Goal: Information Seeking & Learning: Learn about a topic

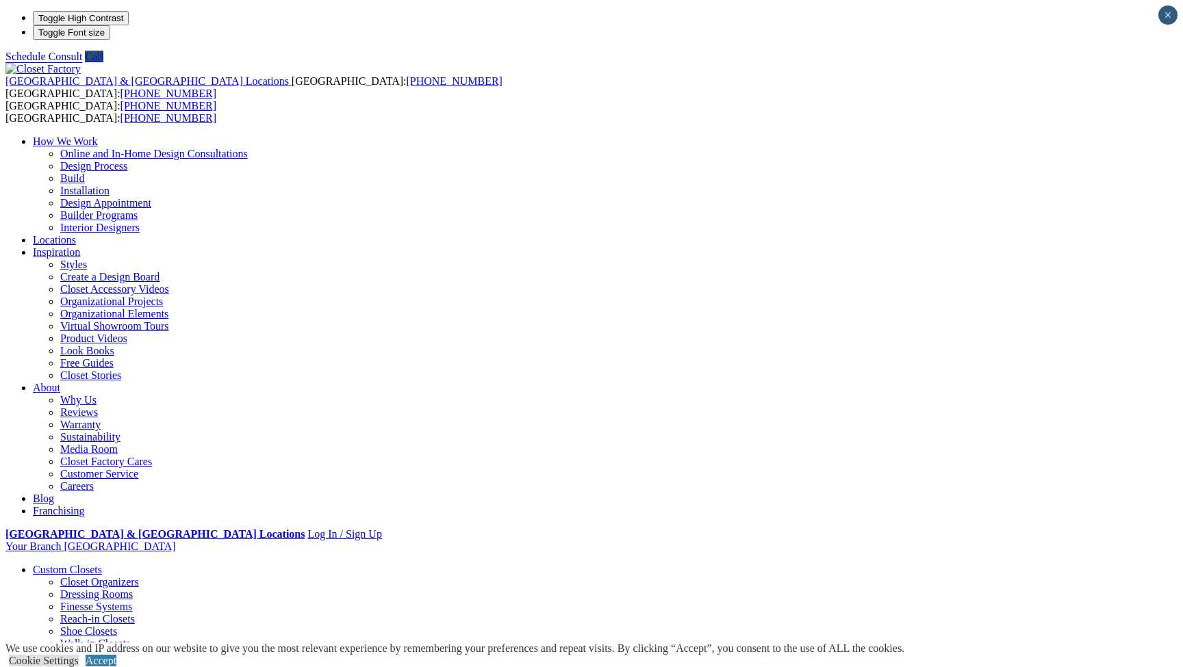
click at [121, 638] on link "Walk-in Closets" at bounding box center [95, 644] width 70 height 12
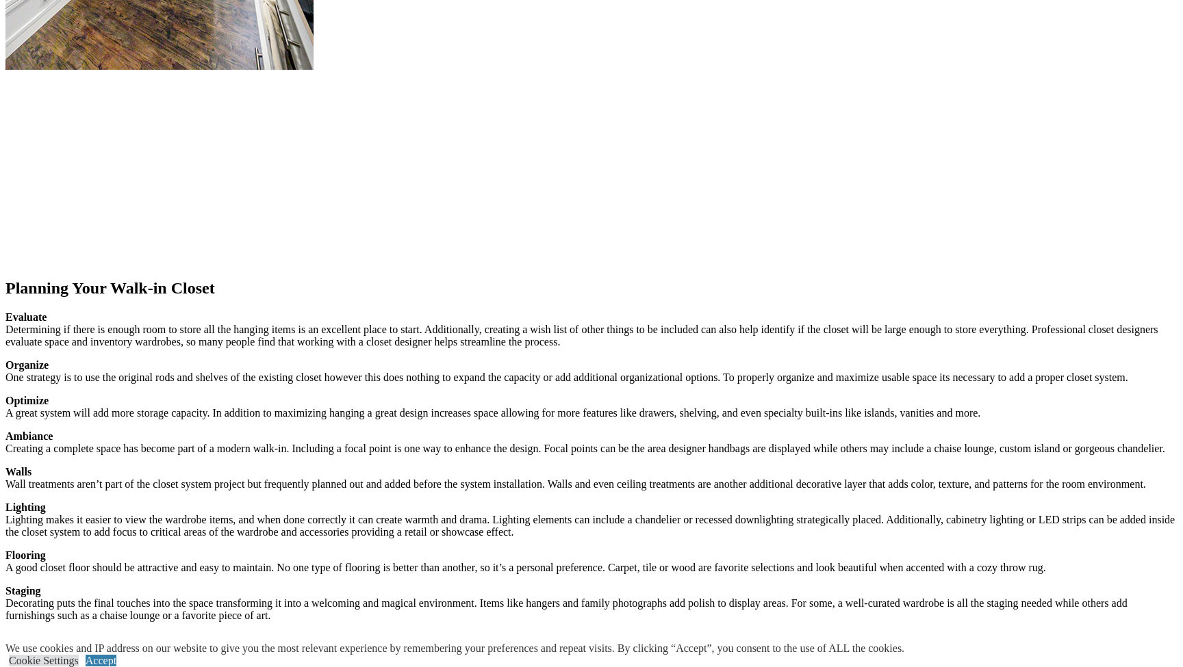
scroll to position [1740, 0]
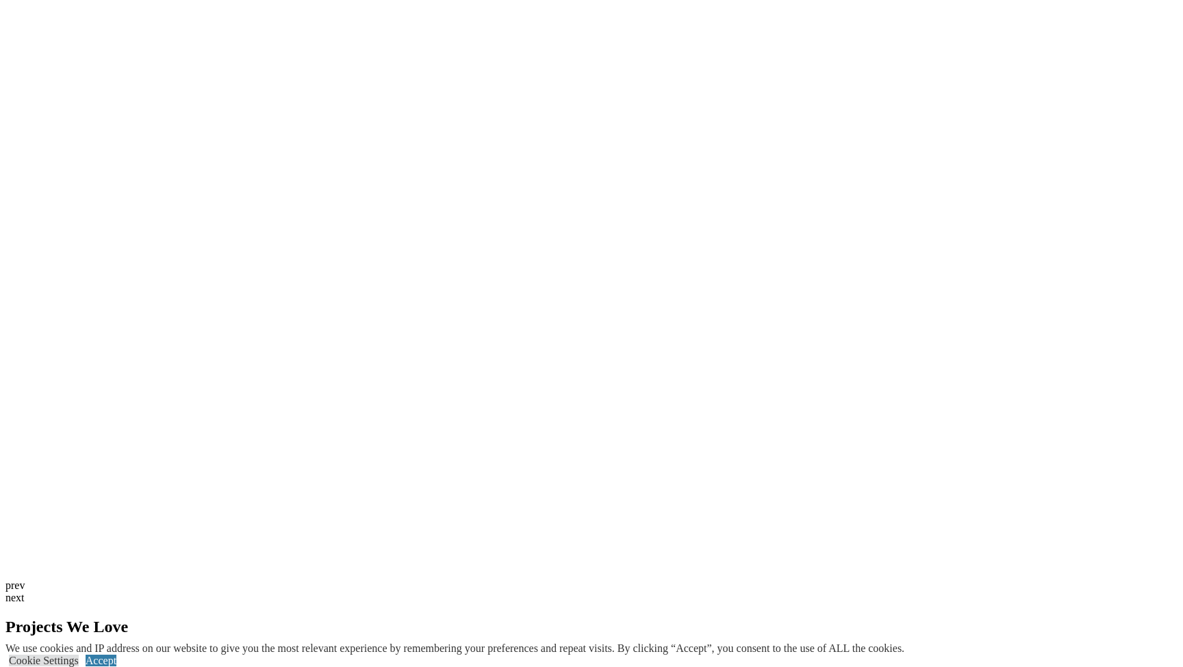
scroll to position [3185, 0]
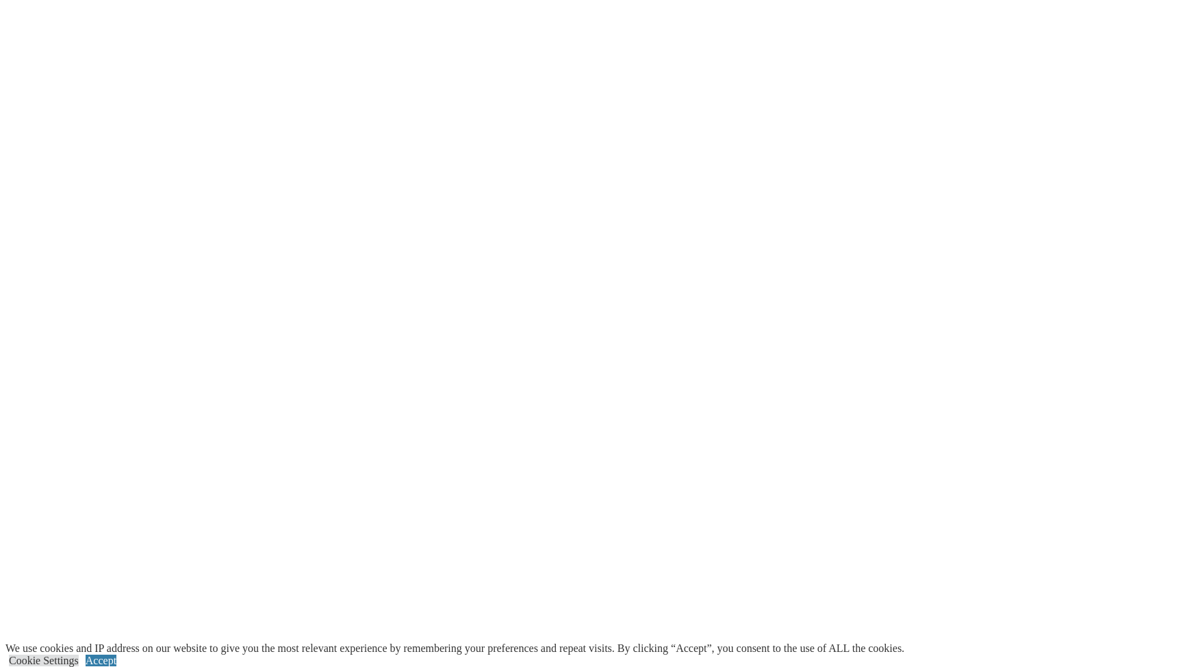
scroll to position [2990, 0]
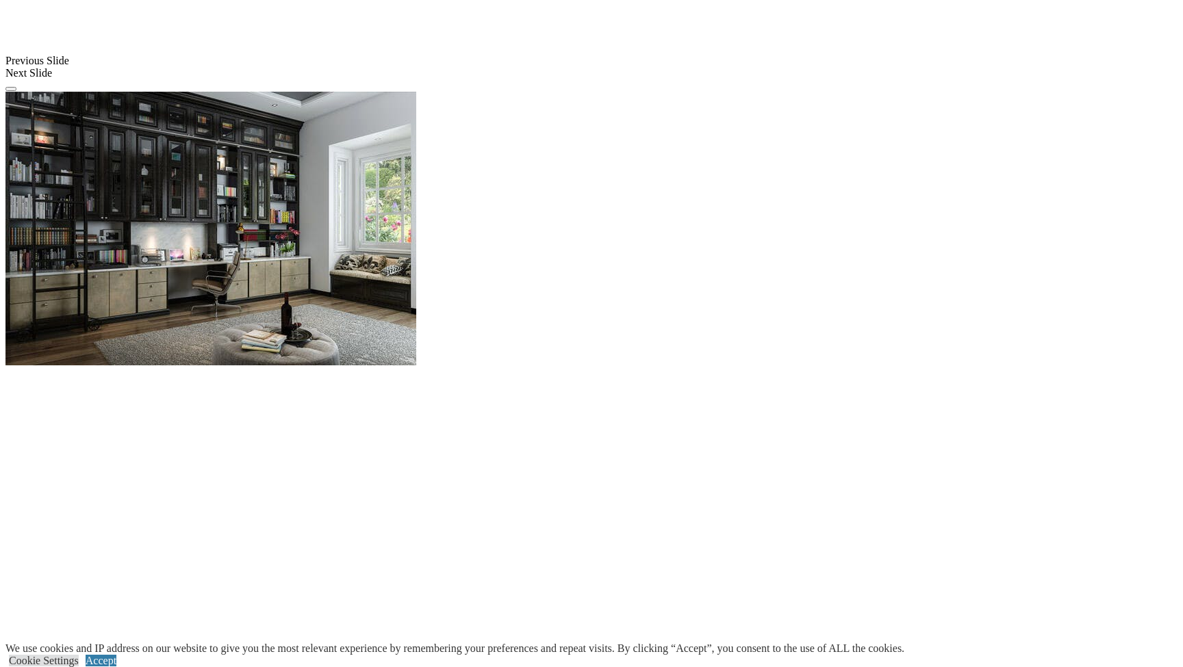
scroll to position [1325, 0]
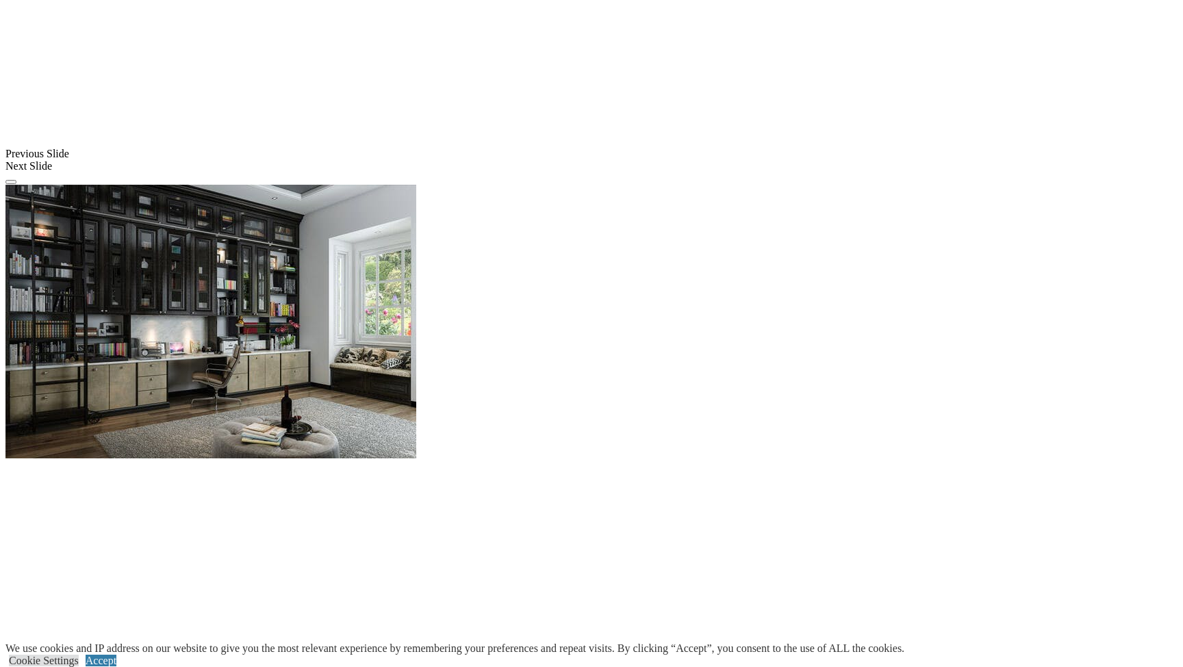
scroll to position [1143, 0]
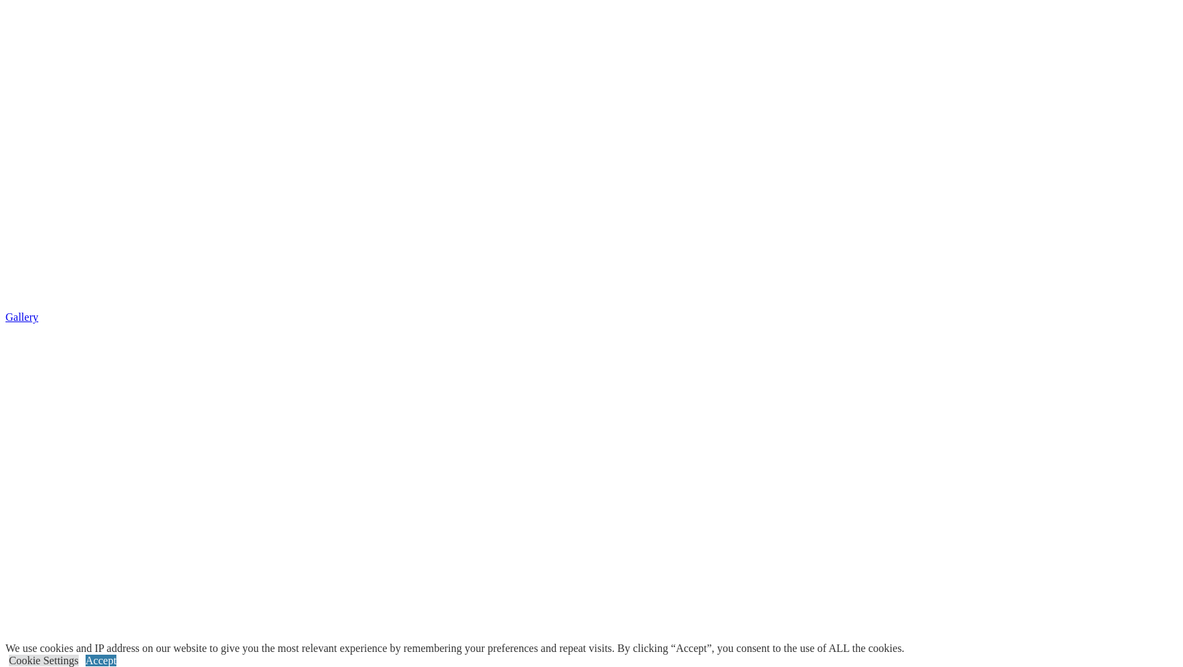
scroll to position [2564, 0]
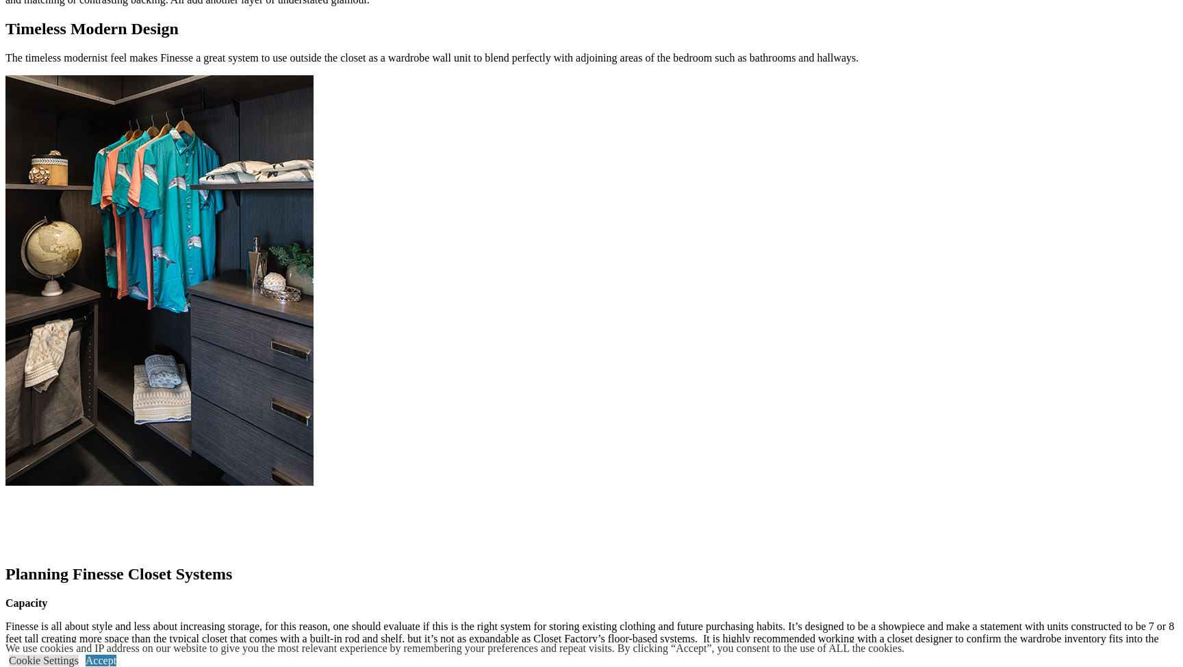
scroll to position [1351, 0]
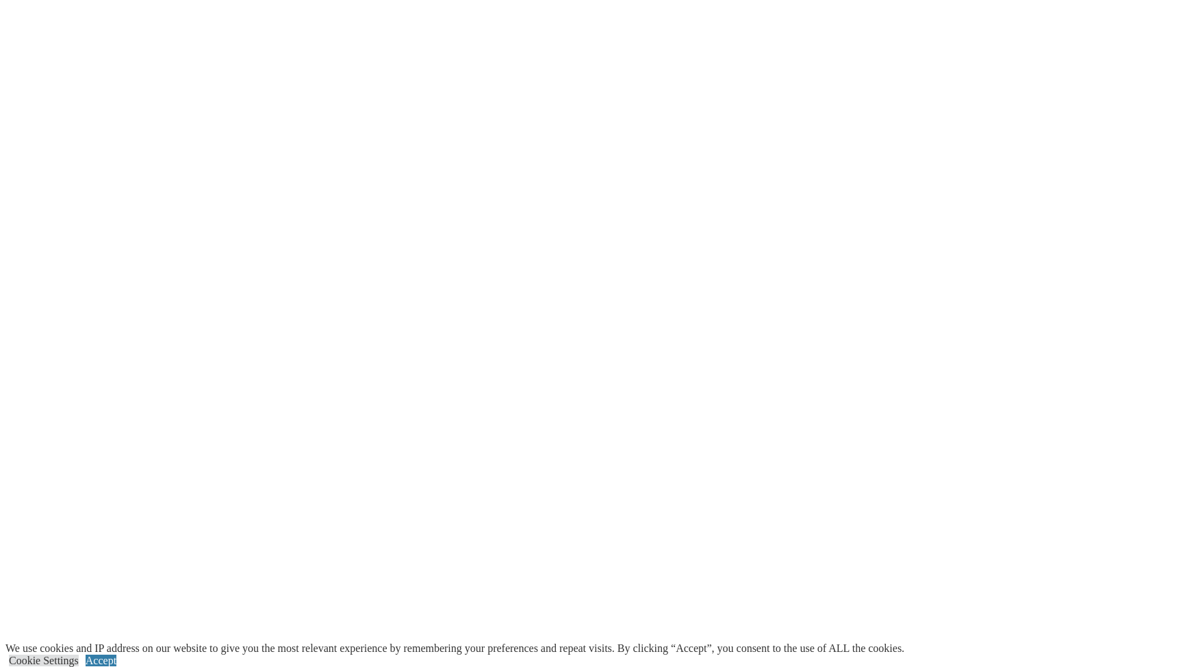
scroll to position [2693, 0]
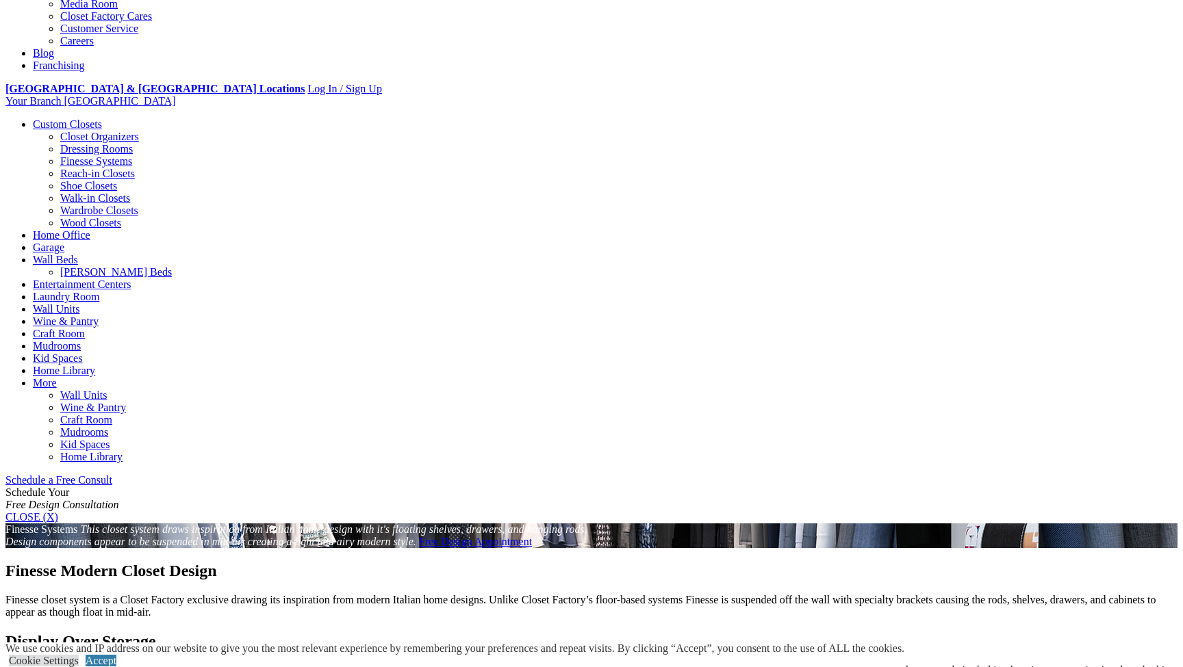
scroll to position [272, 0]
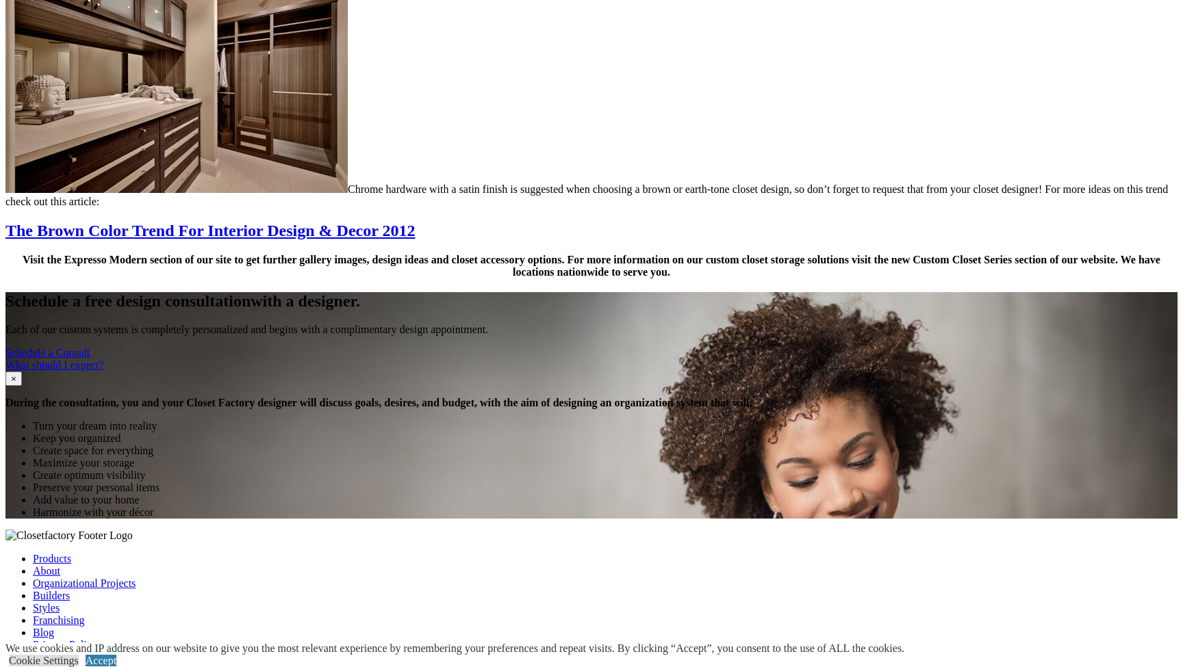
scroll to position [1713, 0]
